Goal: Contribute content

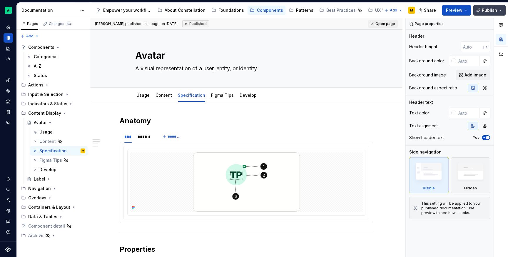
click at [487, 14] on button "Publish" at bounding box center [490, 10] width 32 height 11
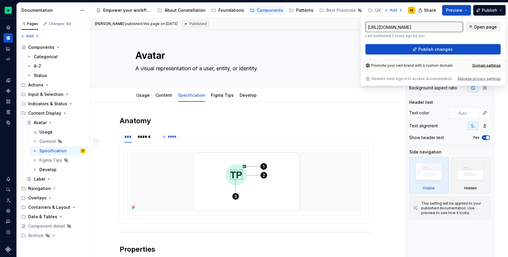
click at [486, 26] on span "Open page" at bounding box center [485, 27] width 23 height 6
click at [127, 9] on div "Empower your workflow. Build incredible experiences." at bounding box center [127, 10] width 49 height 6
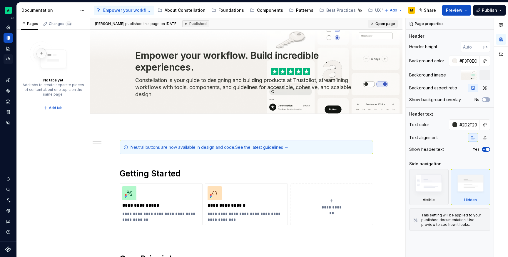
click at [9, 55] on div "Code automation" at bounding box center [8, 58] width 9 height 9
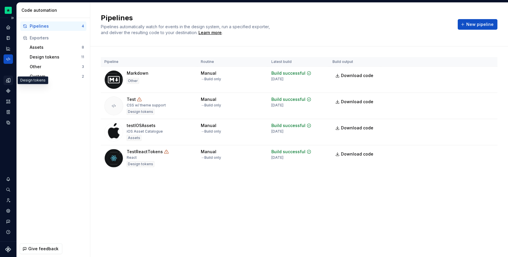
click at [9, 78] on icon "Design tokens" at bounding box center [8, 80] width 4 height 4
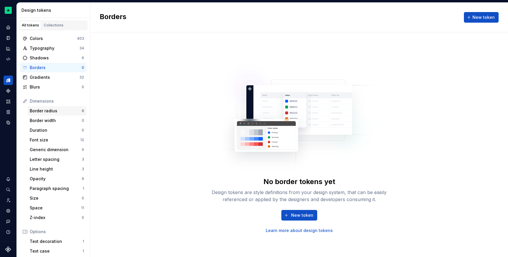
click at [58, 109] on div "Border radius" at bounding box center [56, 111] width 52 height 6
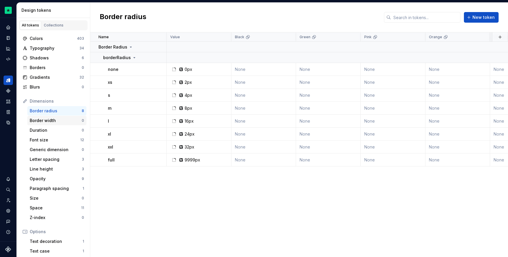
click at [65, 120] on div "Border width" at bounding box center [56, 121] width 52 height 6
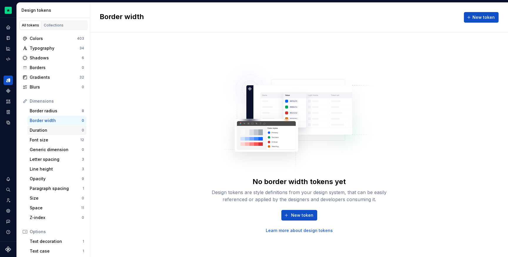
click at [69, 134] on div "Duration 0" at bounding box center [56, 130] width 59 height 9
click at [69, 140] on div "Font size" at bounding box center [55, 140] width 51 height 6
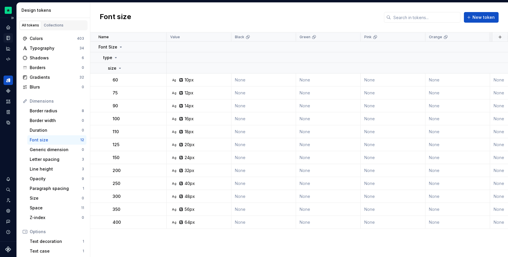
click at [10, 42] on div "Documentation" at bounding box center [8, 37] width 9 height 9
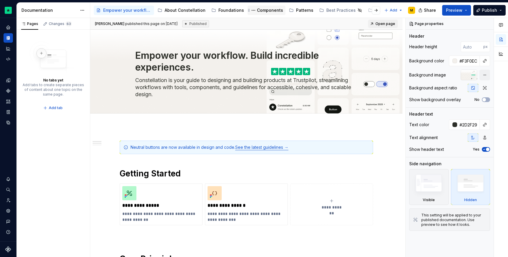
click at [257, 13] on div "Components" at bounding box center [270, 10] width 26 height 6
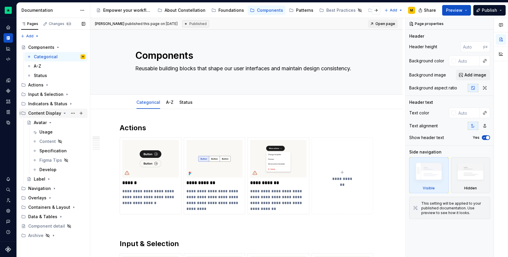
click at [64, 113] on icon "Page tree" at bounding box center [64, 113] width 1 height 1
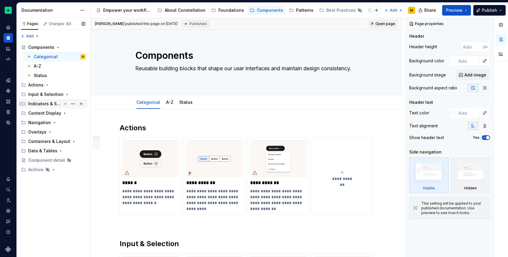
click at [66, 105] on icon "Page tree" at bounding box center [65, 104] width 5 height 5
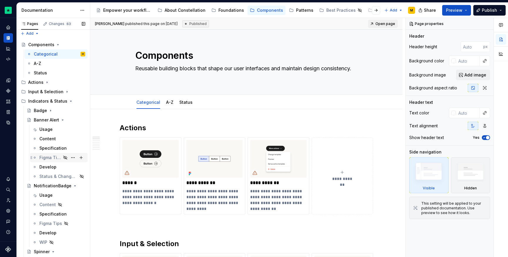
scroll to position [4, 0]
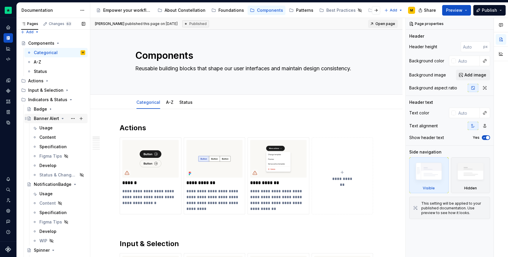
click at [64, 118] on div "Banner Alert" at bounding box center [59, 118] width 51 height 8
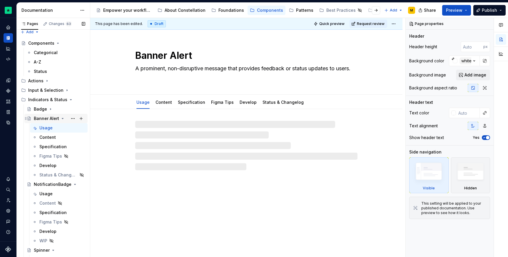
click at [63, 118] on icon "Page tree" at bounding box center [62, 118] width 5 height 5
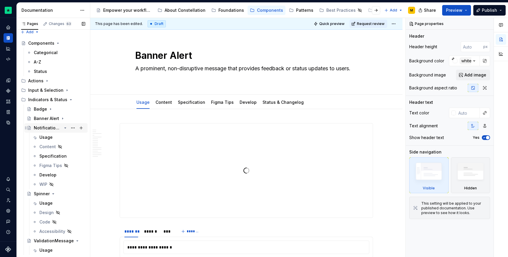
click at [63, 127] on icon "Page tree" at bounding box center [65, 128] width 5 height 5
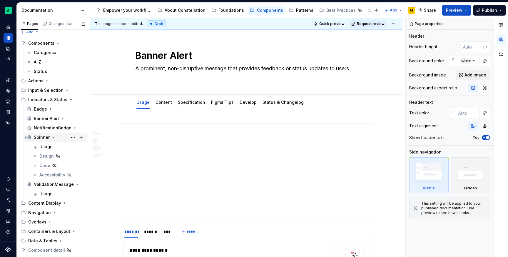
click at [54, 138] on icon "Page tree" at bounding box center [53, 137] width 5 height 5
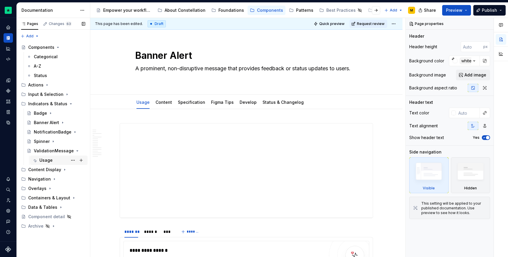
click at [48, 156] on div "Usage" at bounding box center [59, 160] width 58 height 9
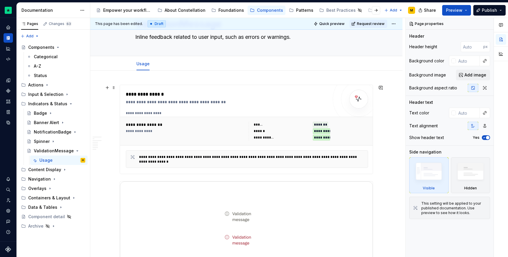
scroll to position [40, 0]
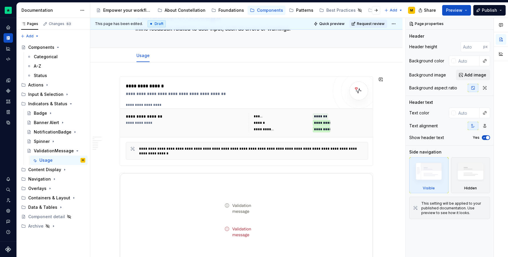
click at [127, 72] on div "**********" at bounding box center [247, 138] width 315 height 240
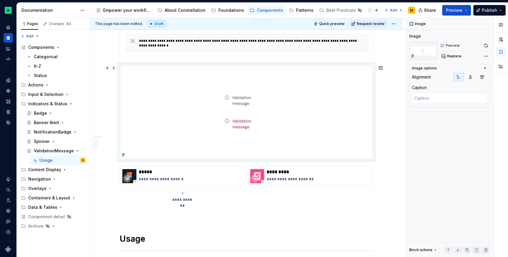
scroll to position [259, 0]
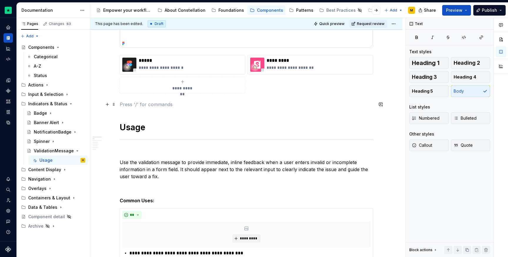
click at [132, 102] on p at bounding box center [247, 104] width 254 height 7
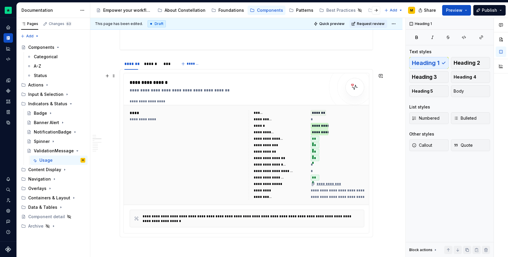
scroll to position [295, 0]
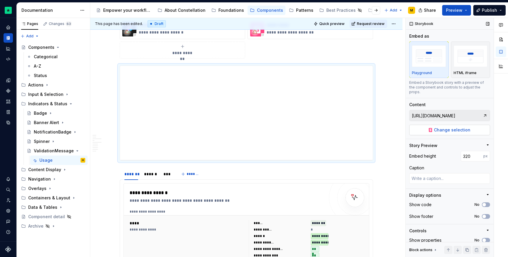
click at [438, 132] on span "Change selection" at bounding box center [452, 130] width 36 height 6
type textarea "*"
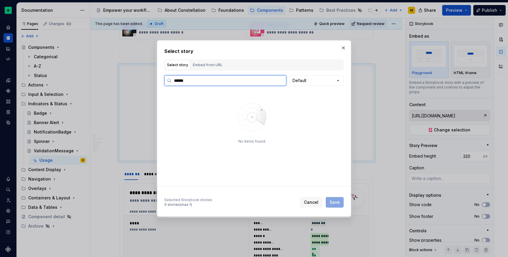
type input "******"
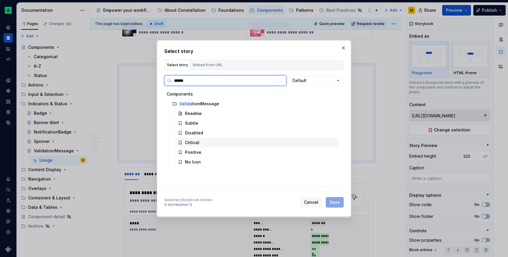
click at [227, 144] on div "Critical" at bounding box center [258, 142] width 164 height 9
click at [335, 205] on span "Save" at bounding box center [335, 202] width 10 height 6
type textarea "*"
type input "Components / ValidationMessage / Critical"
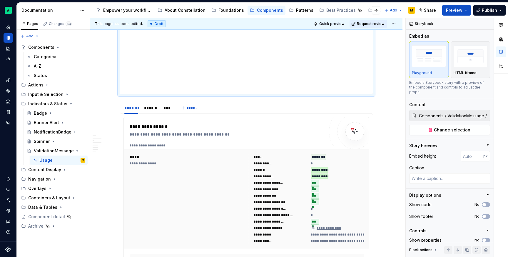
scroll to position [400, 0]
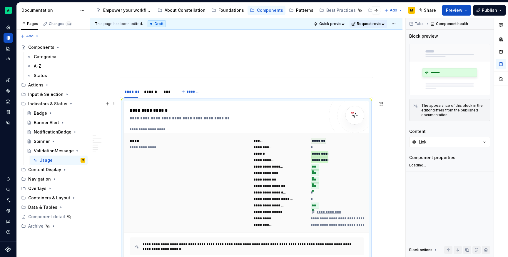
click at [279, 135] on div "**********" at bounding box center [247, 183] width 247 height 100
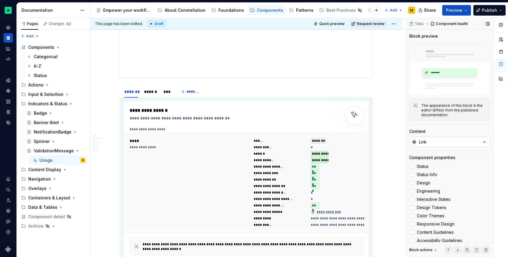
click at [427, 137] on button "Link" at bounding box center [450, 142] width 81 height 11
type input "val"
click at [157, 94] on div "******" at bounding box center [151, 92] width 14 height 6
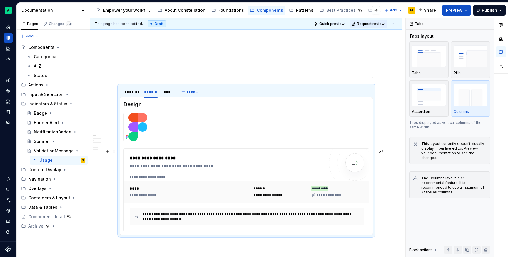
click at [185, 187] on div "****" at bounding box center [188, 189] width 116 height 6
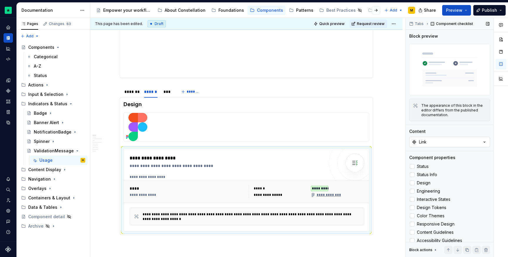
click at [438, 140] on button "Link" at bounding box center [450, 142] width 81 height 11
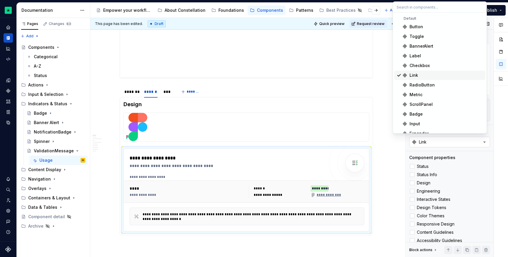
type textarea "*"
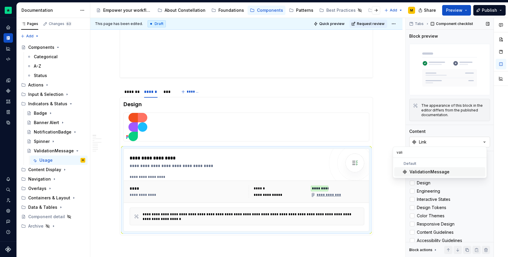
type input "valid"
type textarea "*"
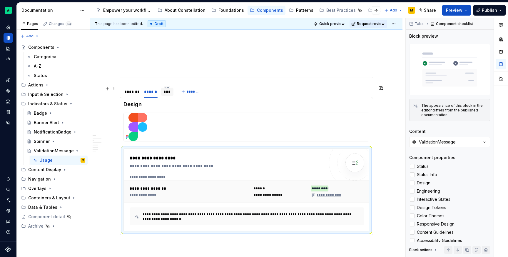
click at [169, 91] on div "***" at bounding box center [168, 92] width 8 height 6
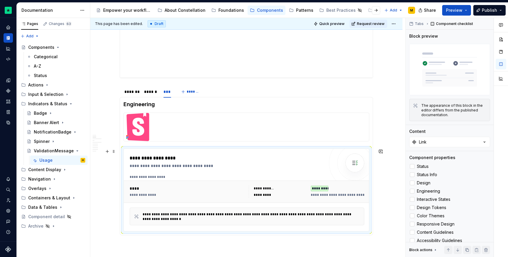
click at [185, 166] on div "**********" at bounding box center [227, 166] width 195 height 6
type textarea "*"
click at [451, 137] on button "Link" at bounding box center [450, 142] width 81 height 11
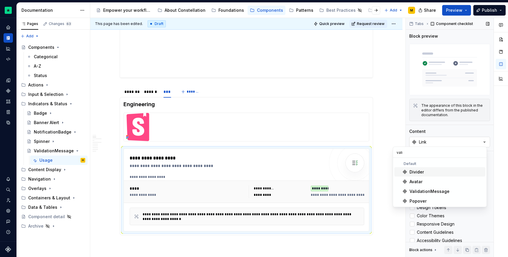
type input "valid"
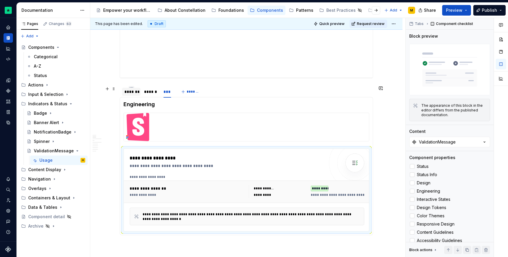
click at [126, 93] on div "*******" at bounding box center [131, 92] width 14 height 6
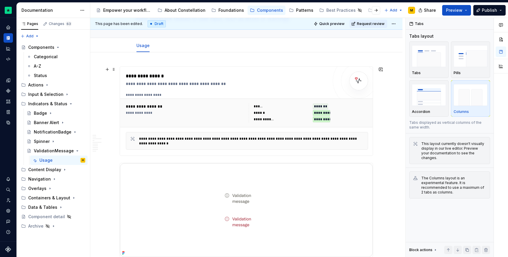
scroll to position [161, 0]
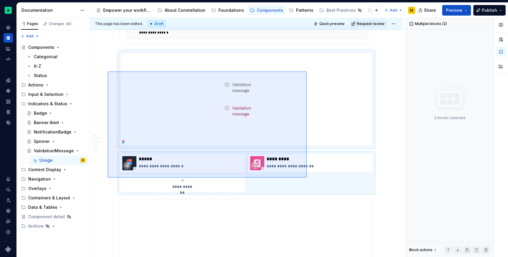
drag, startPoint x: 135, startPoint y: 79, endPoint x: 316, endPoint y: 181, distance: 207.8
click at [316, 181] on div "**********" at bounding box center [247, 138] width 315 height 240
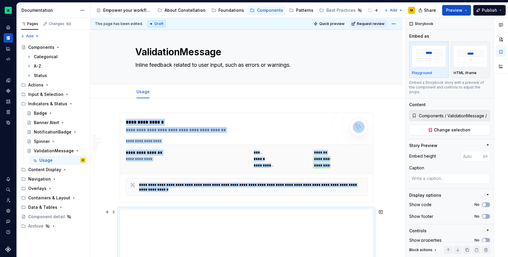
scroll to position [0, 0]
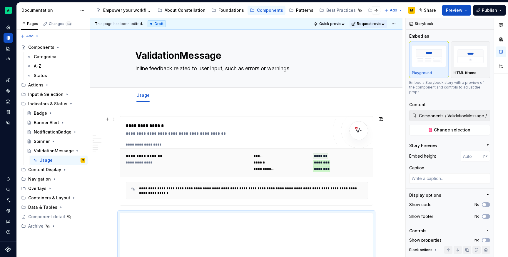
click at [150, 123] on div "**********" at bounding box center [227, 125] width 202 height 7
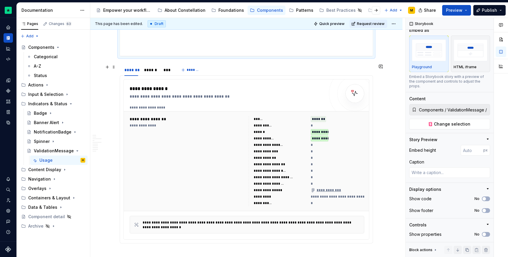
scroll to position [182, 0]
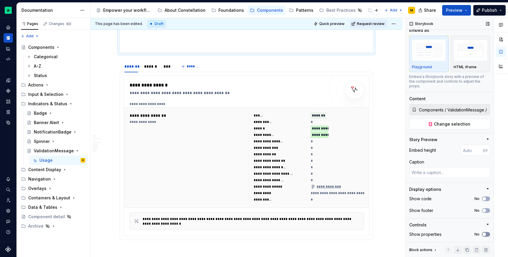
click at [484, 232] on button "No" at bounding box center [486, 234] width 8 height 5
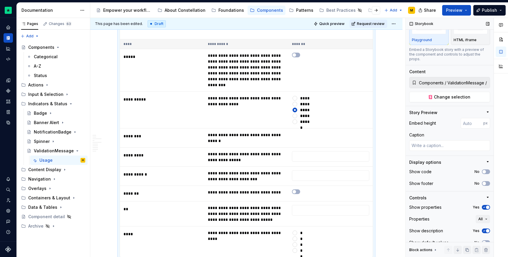
scroll to position [41, 0]
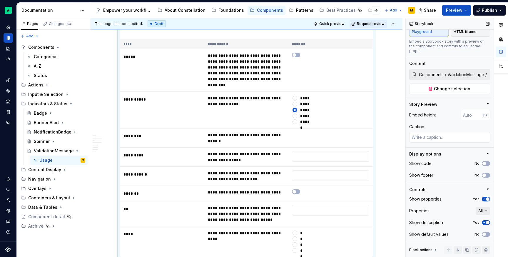
click at [481, 211] on button "All" at bounding box center [483, 211] width 14 height 8
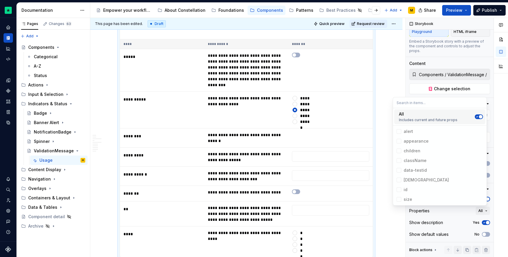
click at [478, 118] on icon "Suggestions" at bounding box center [477, 117] width 5 height 4
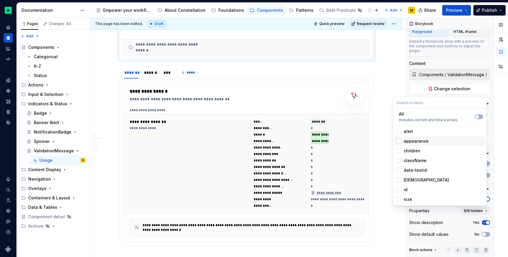
click at [413, 142] on div "appearance" at bounding box center [416, 141] width 25 height 6
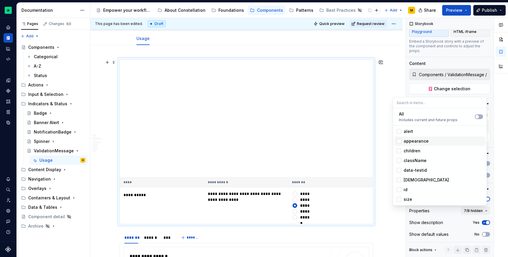
scroll to position [44, 0]
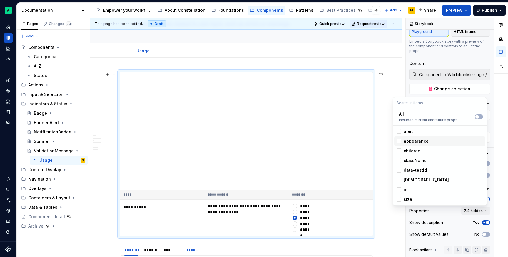
click at [104, 164] on div "**********" at bounding box center [247, 138] width 315 height 240
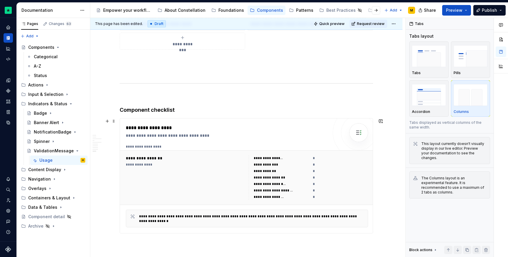
scroll to position [1413, 0]
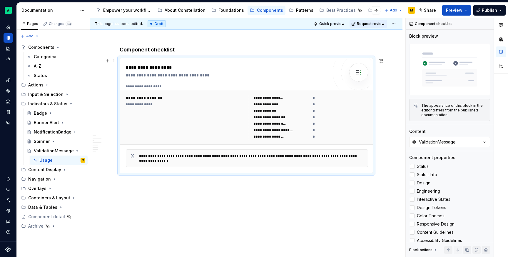
click at [186, 150] on div "**********" at bounding box center [247, 158] width 242 height 18
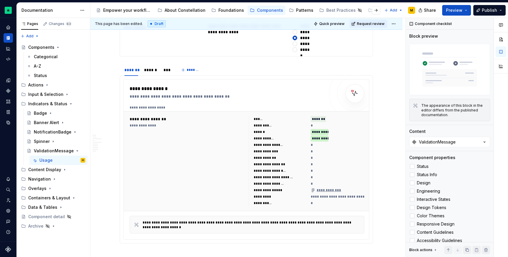
scroll to position [0, 0]
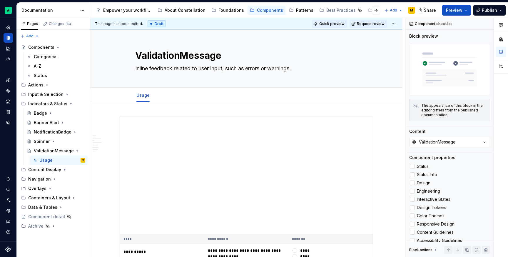
click at [324, 25] on span "Quick preview" at bounding box center [332, 23] width 25 height 5
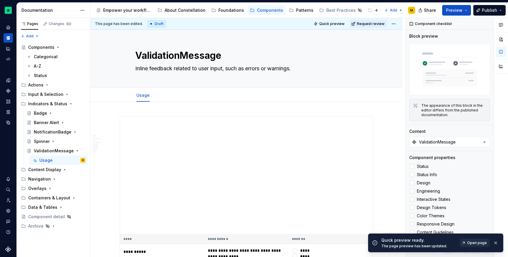
click at [478, 242] on span "Open page" at bounding box center [478, 243] width 20 height 5
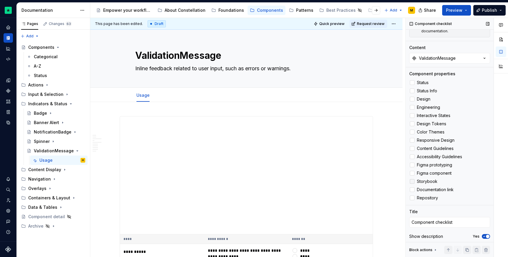
scroll to position [84, 0]
click at [477, 234] on div "Yes" at bounding box center [481, 236] width 17 height 5
click at [482, 235] on icon "button" at bounding box center [484, 237] width 5 height 4
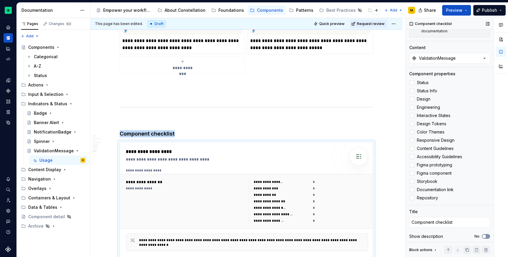
click at [483, 235] on span "button" at bounding box center [485, 237] width 4 height 4
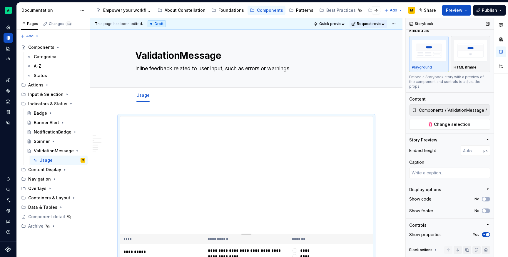
scroll to position [41, 0]
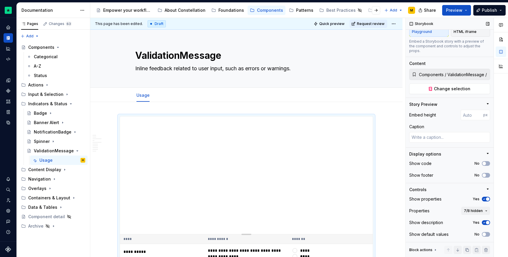
click at [486, 223] on span "button" at bounding box center [488, 223] width 4 height 4
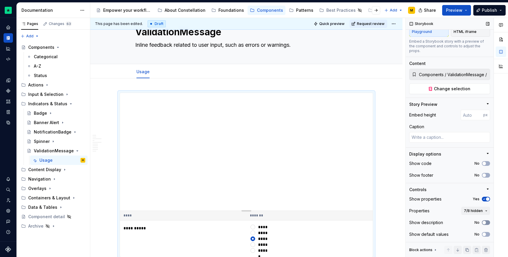
click at [483, 223] on icon "button" at bounding box center [484, 223] width 5 height 4
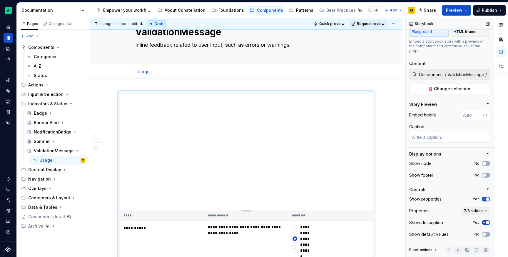
click at [486, 223] on span "button" at bounding box center [488, 223] width 4 height 4
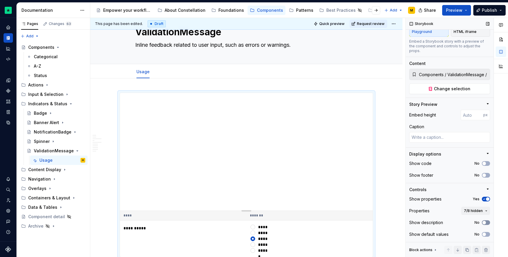
click at [484, 223] on button "No" at bounding box center [486, 222] width 8 height 5
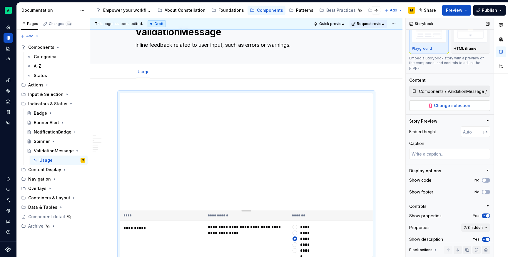
scroll to position [0, 0]
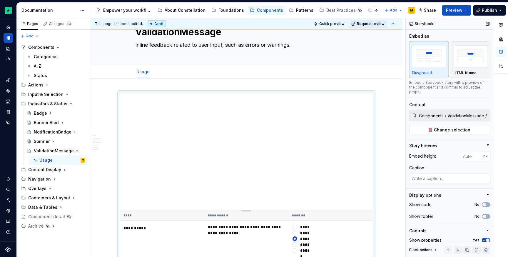
click at [431, 68] on div "button" at bounding box center [429, 56] width 34 height 24
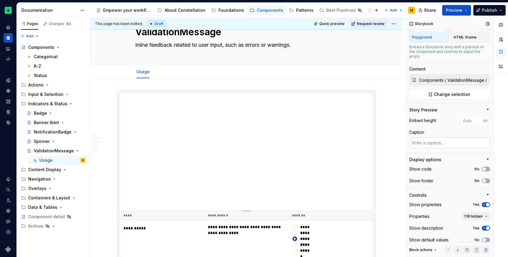
scroll to position [41, 0]
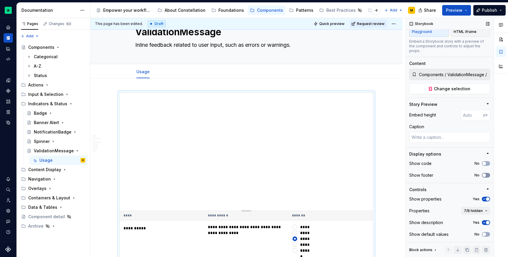
click at [486, 174] on button "No" at bounding box center [486, 175] width 8 height 5
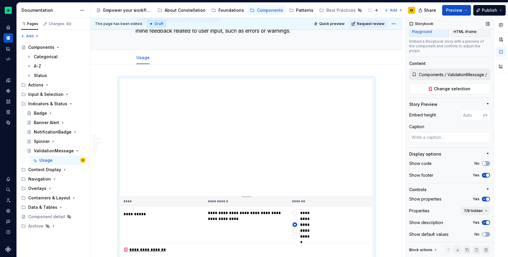
click at [486, 174] on span "button" at bounding box center [488, 176] width 4 height 4
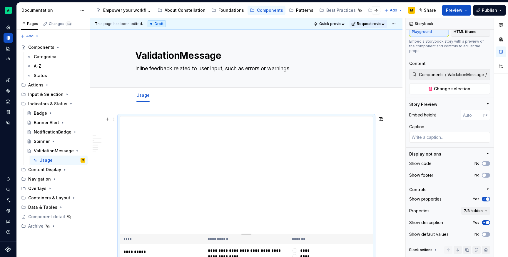
scroll to position [0, 0]
click at [472, 213] on button "7/8 hidden" at bounding box center [476, 211] width 29 height 8
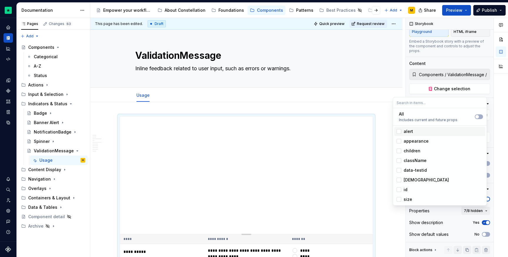
click at [411, 130] on div "alert" at bounding box center [408, 132] width 9 height 6
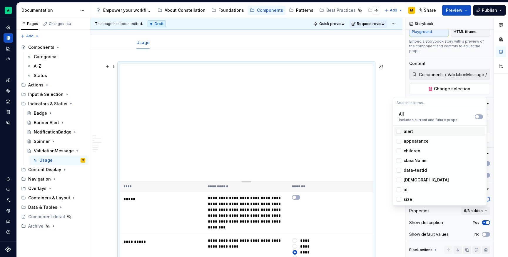
scroll to position [54, 0]
click at [412, 134] on div "alert" at bounding box center [408, 132] width 9 height 6
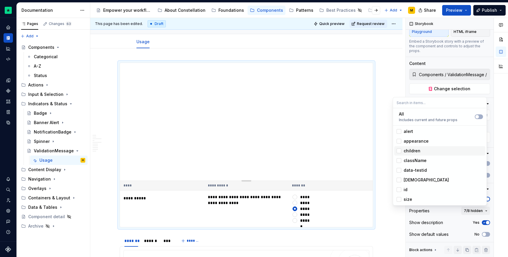
click at [414, 153] on div "children" at bounding box center [412, 151] width 17 height 6
click at [415, 150] on div "children" at bounding box center [412, 151] width 17 height 6
click at [416, 157] on span "className" at bounding box center [440, 160] width 91 height 9
click at [415, 159] on div "className" at bounding box center [415, 161] width 23 height 6
click at [413, 191] on div "id" at bounding box center [443, 190] width 79 height 6
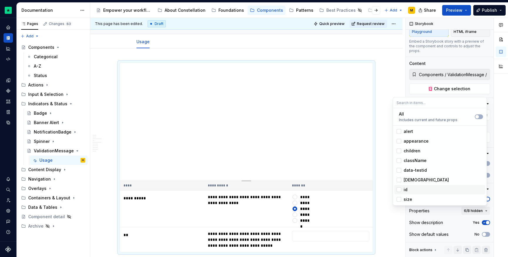
click at [413, 191] on div "id" at bounding box center [443, 190] width 79 height 6
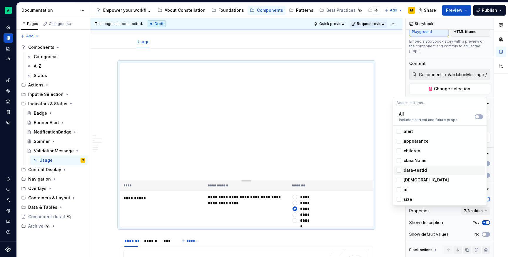
click at [415, 174] on span "data-testid" at bounding box center [440, 170] width 91 height 9
click at [415, 172] on div "data-testid" at bounding box center [415, 170] width 23 height 6
click at [414, 196] on span "size" at bounding box center [440, 199] width 91 height 9
click at [414, 197] on div "size" at bounding box center [443, 200] width 79 height 6
click at [413, 192] on div "id" at bounding box center [443, 190] width 79 height 6
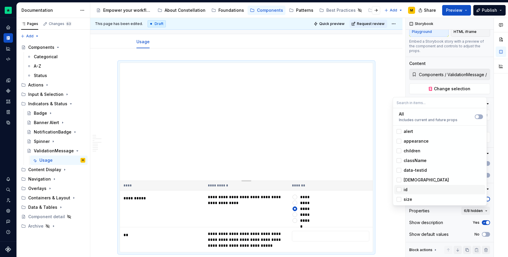
click at [413, 191] on div "id" at bounding box center [443, 190] width 79 height 6
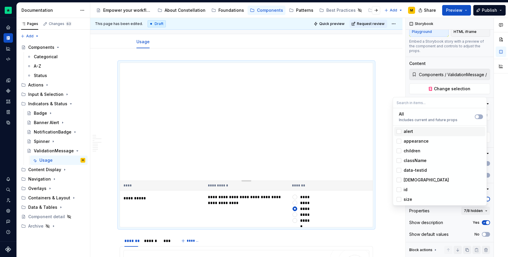
click at [411, 132] on div "alert" at bounding box center [408, 132] width 9 height 6
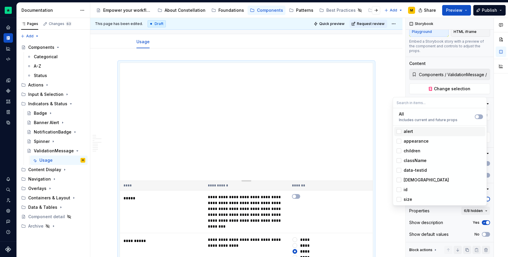
click at [413, 132] on div "alert" at bounding box center [443, 132] width 79 height 6
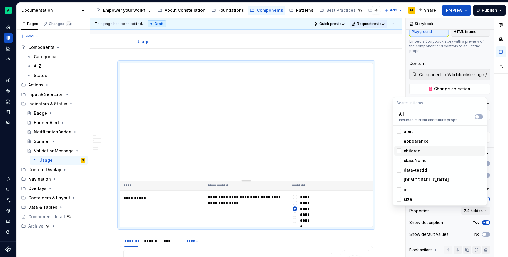
click at [416, 151] on div "children" at bounding box center [412, 151] width 17 height 6
click at [373, 162] on div "**********" at bounding box center [247, 145] width 254 height 165
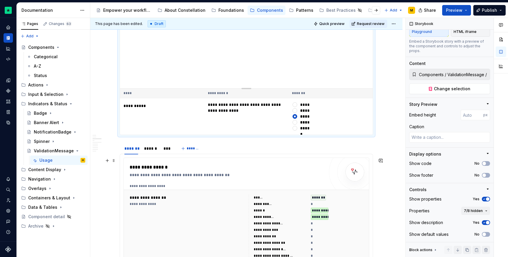
scroll to position [256, 0]
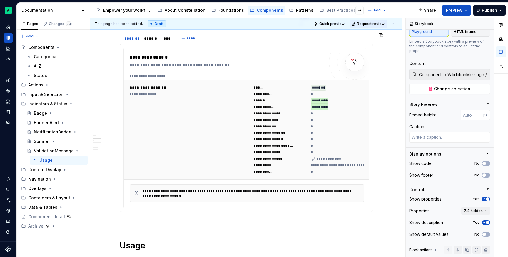
type textarea "*"
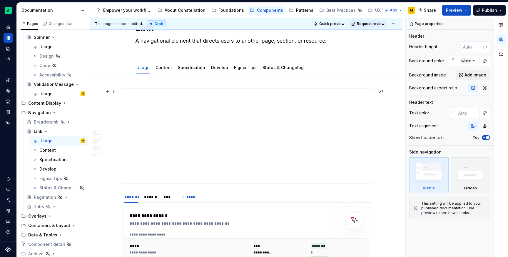
scroll to position [108, 0]
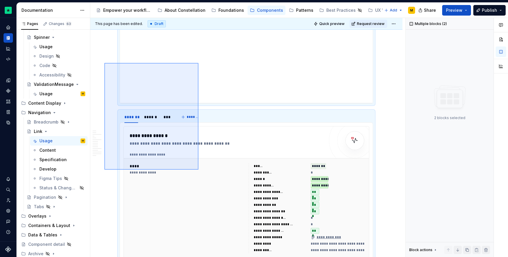
drag, startPoint x: 129, startPoint y: 76, endPoint x: 203, endPoint y: 172, distance: 120.9
click at [203, 172] on div "**********" at bounding box center [247, 138] width 315 height 240
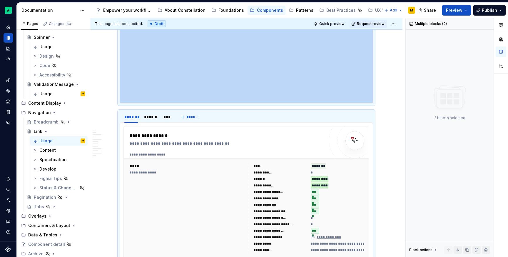
scroll to position [141, 0]
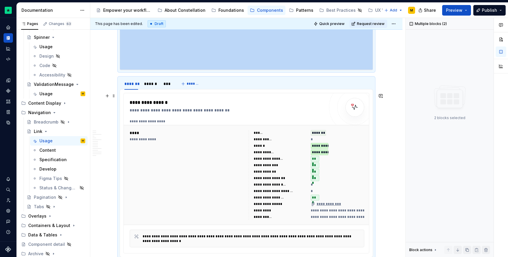
copy div
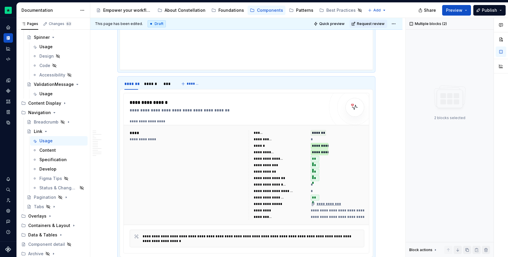
type textarea "*"
